Goal: Complete application form: Complete application form

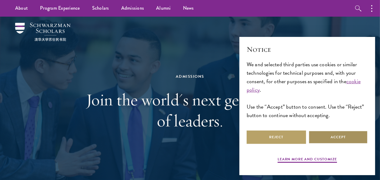
click at [358, 137] on button "Accept" at bounding box center [337, 137] width 59 height 14
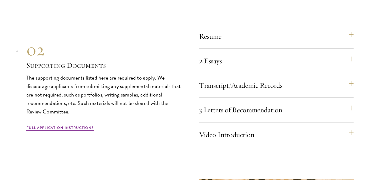
scroll to position [1825, 0]
click at [353, 80] on button "Transcript/Academic Records" at bounding box center [279, 85] width 154 height 15
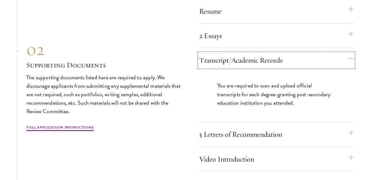
scroll to position [1854, 0]
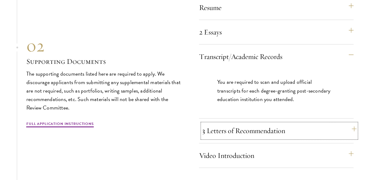
click at [353, 130] on button "3 Letters of Recommendation" at bounding box center [279, 131] width 154 height 15
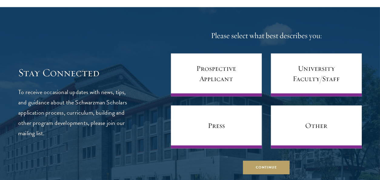
scroll to position [2362, 0]
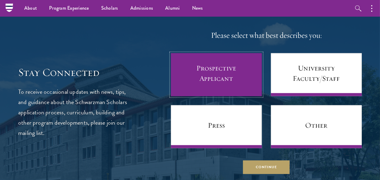
click at [215, 79] on link "Prospective Applicant" at bounding box center [216, 74] width 91 height 43
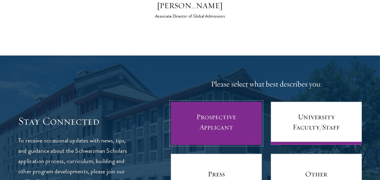
scroll to position [2313, 0]
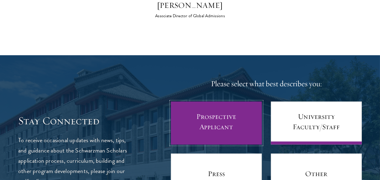
click at [217, 116] on link "Prospective Applicant" at bounding box center [216, 123] width 91 height 43
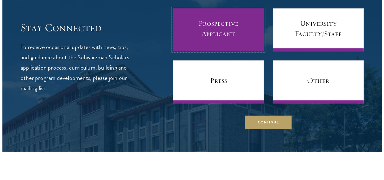
scroll to position [2409, 0]
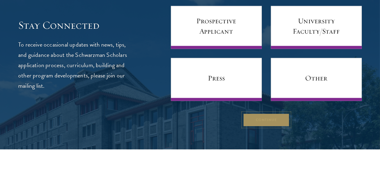
click at [272, 118] on button "Continue" at bounding box center [266, 120] width 47 height 14
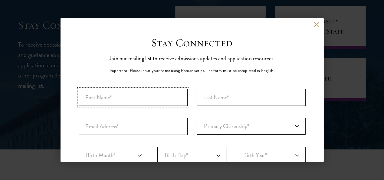
click at [134, 100] on input "First Name*" at bounding box center [133, 97] width 109 height 17
click at [110, 103] on input "First Name*" at bounding box center [133, 97] width 109 height 17
type input "e"
click at [88, 96] on input "ebenezer" at bounding box center [133, 97] width 109 height 17
type input "Ebenezer"
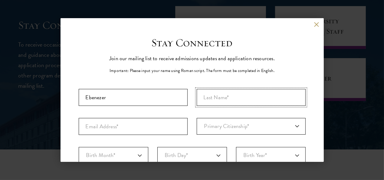
click at [236, 99] on input "Last Name (Family Name)*" at bounding box center [251, 97] width 109 height 17
type input "[PERSON_NAME]"
type input "[EMAIL_ADDRESS][DOMAIN_NAME]"
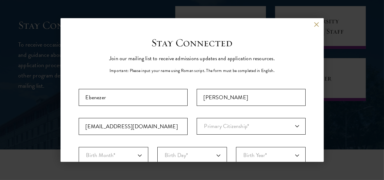
select select "GH"
select select
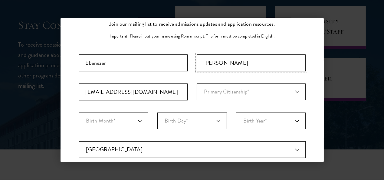
scroll to position [36, 0]
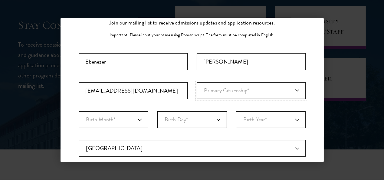
click at [291, 91] on select "Primary Citizenship* [GEOGRAPHIC_DATA] [DEMOGRAPHIC_DATA] [DEMOGRAPHIC_DATA] [D…" at bounding box center [251, 90] width 109 height 17
select select "GH"
click at [197, 82] on select "Primary Citizenship* [GEOGRAPHIC_DATA] [DEMOGRAPHIC_DATA] [DEMOGRAPHIC_DATA] [D…" at bounding box center [251, 90] width 109 height 17
click at [136, 119] on select "Birth Month* January February March April May June July August September Octobe…" at bounding box center [114, 119] width 70 height 17
select select "12"
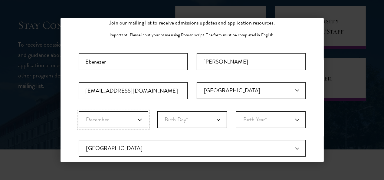
click at [79, 111] on select "Birth Month* January February March April May June July August September Octobe…" at bounding box center [114, 119] width 70 height 17
click at [114, 103] on div "Important: The form must be completed in English. [GEOGRAPHIC_DATA][PERSON_NAME…" at bounding box center [192, 165] width 227 height 224
click at [213, 119] on select "Birth Day* 1 2 3 4 5 6 7 8 9 10 11 12 13 14 15 16 17 18 19 20 21 22 23 24 25 26…" at bounding box center [192, 119] width 70 height 17
select select "18"
click at [157, 111] on select "Birth Day* 1 2 3 4 5 6 7 8 9 10 11 12 13 14 15 16 17 18 19 20 21 22 23 24 25 26…" at bounding box center [192, 119] width 70 height 17
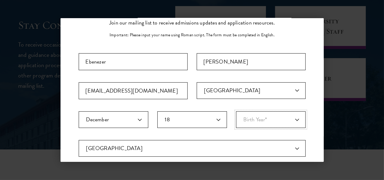
click at [290, 120] on select "Birth Year* [DEMOGRAPHIC_DATA] [DEMOGRAPHIC_DATA] [DEMOGRAPHIC_DATA] [DEMOGRAPH…" at bounding box center [271, 119] width 70 height 17
select select "2000"
click at [236, 111] on select "Birth Year* [DEMOGRAPHIC_DATA] [DEMOGRAPHIC_DATA] [DEMOGRAPHIC_DATA] [DEMOGRAPH…" at bounding box center [271, 119] width 70 height 17
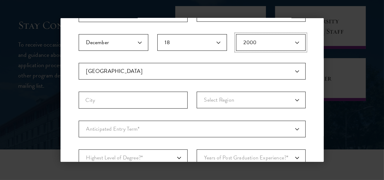
scroll to position [113, 0]
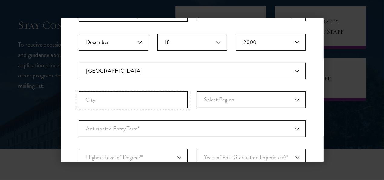
click at [164, 97] on input "City" at bounding box center [133, 99] width 109 height 17
type input "kumasi"
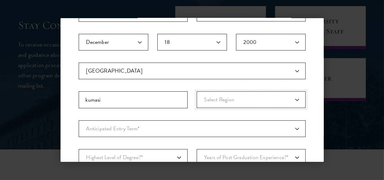
click at [249, 98] on select "Select Region [GEOGRAPHIC_DATA][PERSON_NAME]-[GEOGRAPHIC_DATA] Central Eastern …" at bounding box center [251, 99] width 109 height 17
select select "[PERSON_NAME]"
click at [197, 91] on select "Select Region [GEOGRAPHIC_DATA][PERSON_NAME]-[GEOGRAPHIC_DATA] Central Eastern …" at bounding box center [251, 99] width 109 height 17
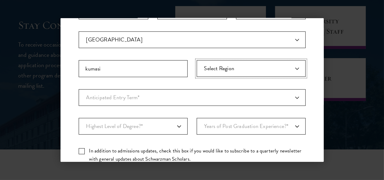
scroll to position [145, 0]
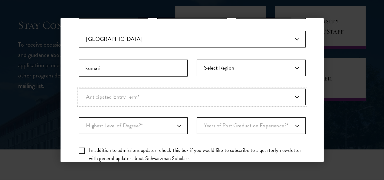
click at [160, 95] on select "Anticipated Entry Term* [DATE] (Application opens [DATE]) Just Exploring" at bounding box center [192, 97] width 227 height 17
select select "e64b8ab3-eabb-4867-96d5-7e6b4840665f"
click at [79, 89] on select "Anticipated Entry Term* [DATE] (Application opens [DATE]) Just Exploring" at bounding box center [192, 97] width 227 height 17
click at [166, 131] on select "Highest Level of Degree?* PHD Bachelor's Master's Current Undergraduate Student" at bounding box center [133, 125] width 109 height 17
select select "baef124f-e103-44b1-8ca6-5d0669438e44"
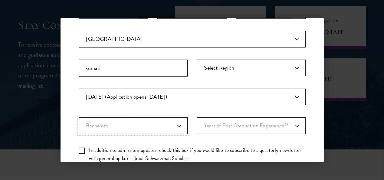
click at [79, 117] on select "Highest Level of Degree?* PHD Bachelor's Master's Current Undergraduate Student" at bounding box center [133, 125] width 109 height 17
click at [242, 126] on select "Years of Post Graduation Experience?* 1 2 3 4 5 6 7 8 9 10" at bounding box center [251, 125] width 109 height 17
select select "1"
click at [197, 117] on select "Years of Post Graduation Experience?* 1 2 3 4 5 6 7 8 9 10" at bounding box center [251, 125] width 109 height 17
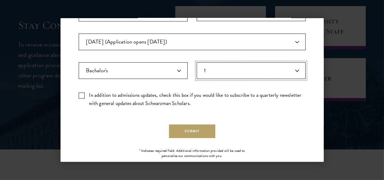
scroll to position [203, 0]
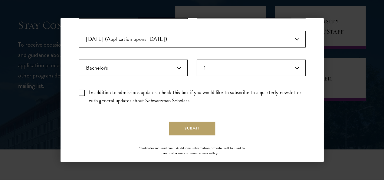
click at [81, 91] on label "In addition to admissions updates, check this box if you would like to subscrib…" at bounding box center [192, 96] width 227 height 16
click at [81, 91] on input "In addition to admissions updates, check this box if you would like to subscrib…" at bounding box center [192, 90] width 227 height 4
checkbox input "true"
click at [183, 127] on button "Submit" at bounding box center [192, 129] width 46 height 14
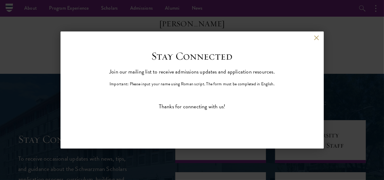
scroll to position [0, 0]
click at [46, 84] on div "Back Stay Connected Please select what best describes you: Prospective Applican…" at bounding box center [192, 90] width 384 height 144
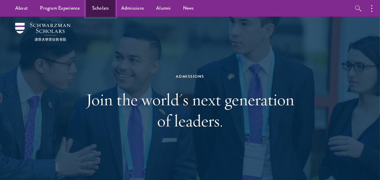
click at [99, 8] on link "Scholars" at bounding box center [100, 8] width 29 height 17
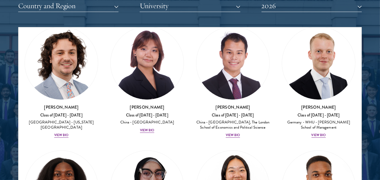
scroll to position [1474, 0]
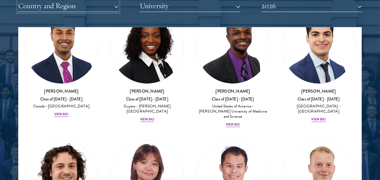
click at [55, 7] on button "Country and Region" at bounding box center [68, 6] width 100 height 12
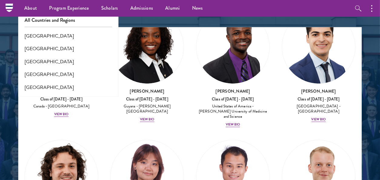
scroll to position [697, 0]
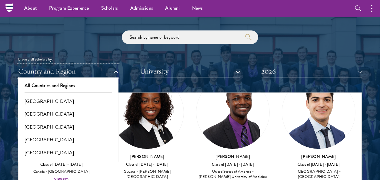
click at [81, 69] on button "Country and Region" at bounding box center [68, 71] width 100 height 12
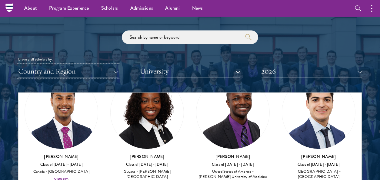
click at [81, 69] on button "Country and Region" at bounding box center [68, 71] width 100 height 12
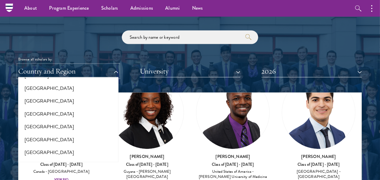
scroll to position [372, 0]
click at [38, 102] on button "[GEOGRAPHIC_DATA]" at bounding box center [68, 101] width 97 height 13
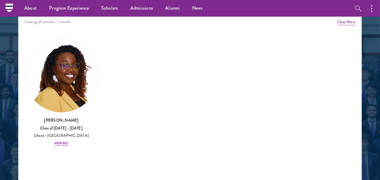
scroll to position [775, 0]
click at [63, 142] on div "View Bio" at bounding box center [61, 143] width 15 height 5
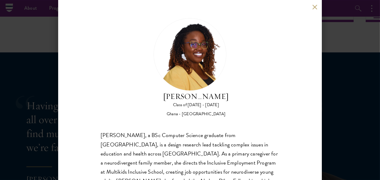
scroll to position [1159, 0]
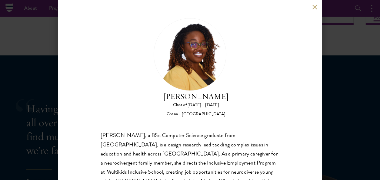
click at [314, 8] on button at bounding box center [314, 7] width 5 height 5
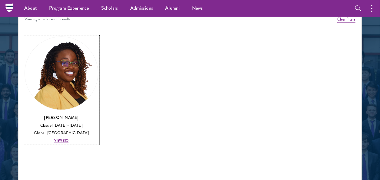
scroll to position [775, 0]
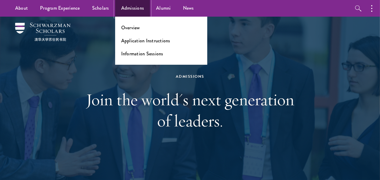
click at [138, 10] on link "Admissions" at bounding box center [132, 8] width 35 height 17
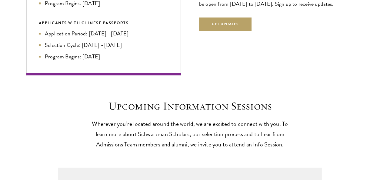
scroll to position [1370, 0]
